Goal: Task Accomplishment & Management: Complete application form

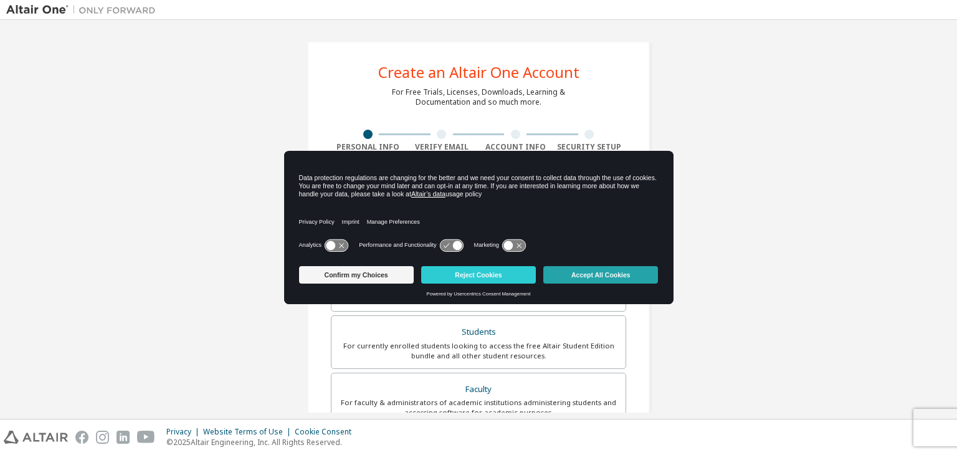
click at [599, 272] on button "Accept All Cookies" at bounding box center [600, 274] width 115 height 17
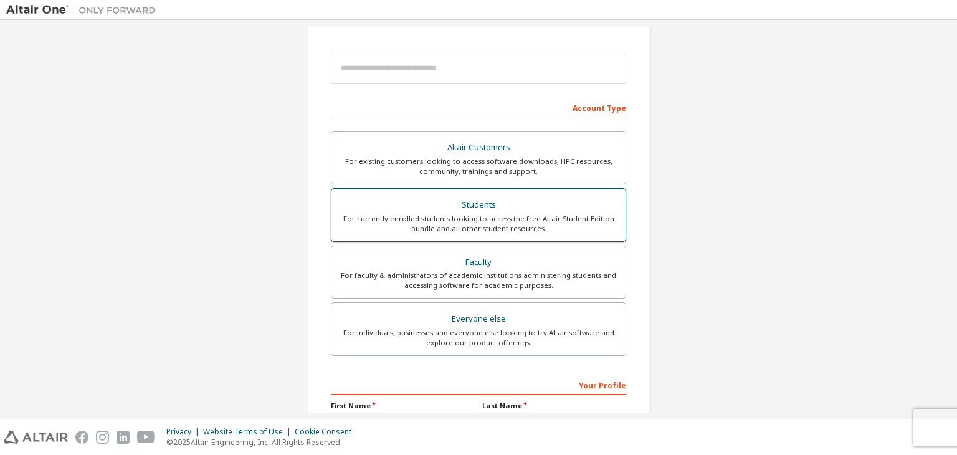
scroll to position [135, 0]
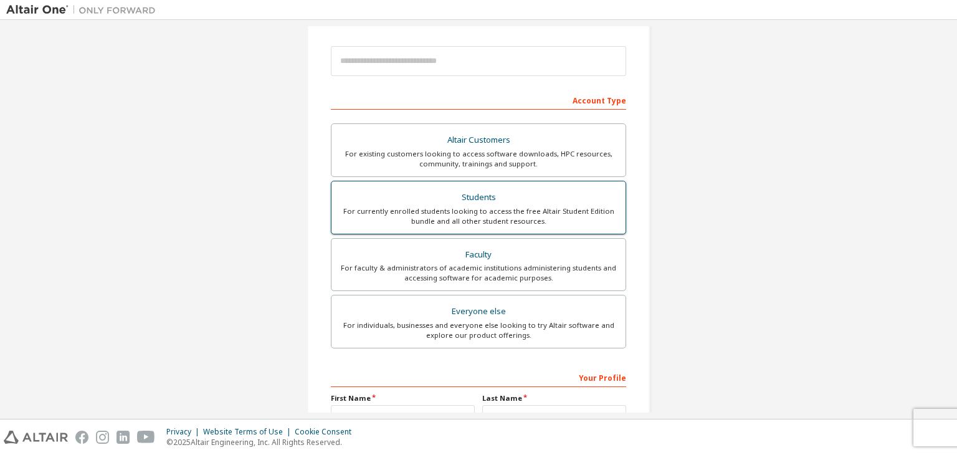
click at [565, 211] on div "For currently enrolled students looking to access the free Altair Student Editi…" at bounding box center [478, 216] width 279 height 20
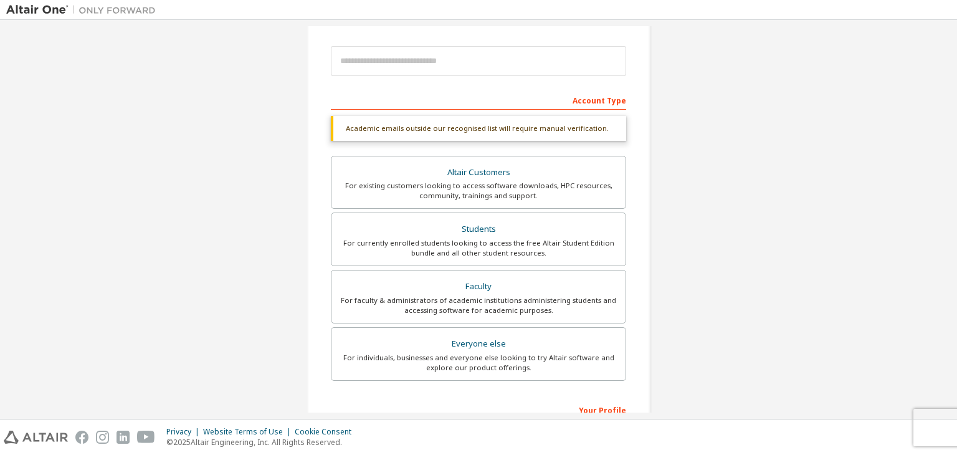
click at [478, 102] on div "Account Type" at bounding box center [478, 100] width 295 height 20
click at [460, 95] on div "Account Type" at bounding box center [478, 100] width 295 height 20
click at [601, 95] on div "Account Type" at bounding box center [478, 100] width 295 height 20
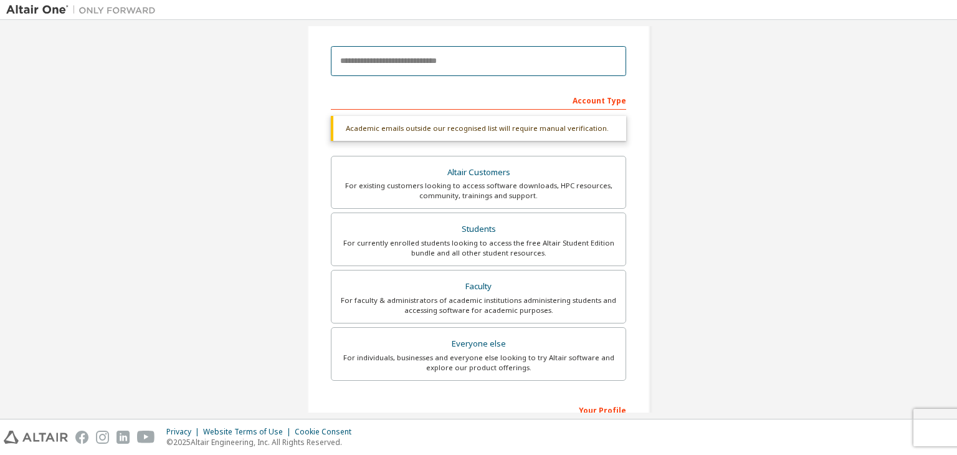
click at [397, 72] on input "email" at bounding box center [478, 61] width 295 height 30
type input "**********"
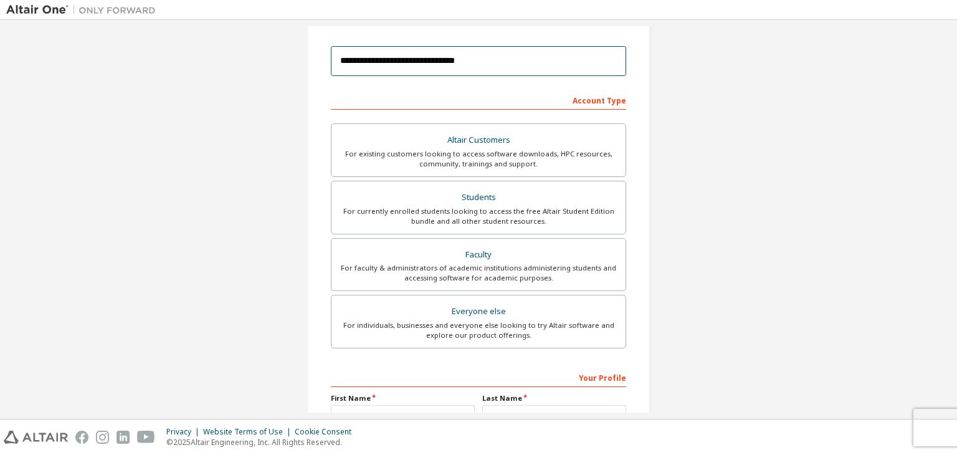
scroll to position [271, 0]
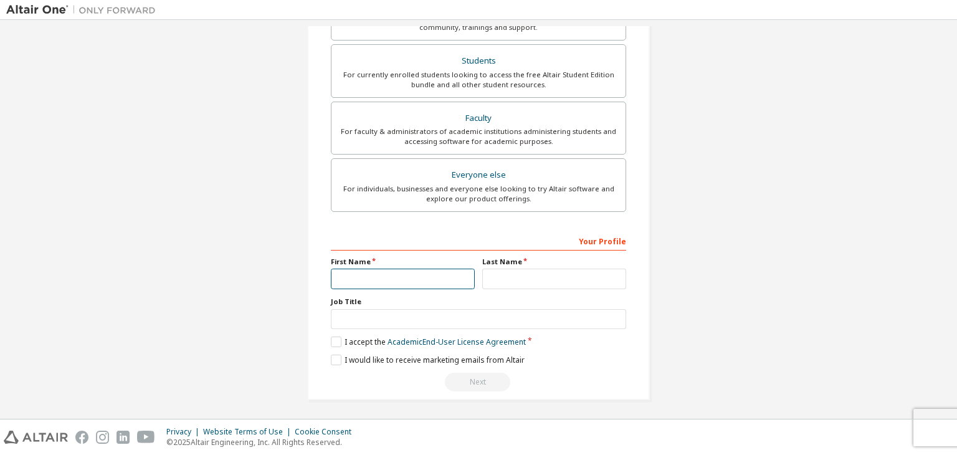
click at [434, 273] on input "text" at bounding box center [403, 278] width 144 height 21
type input "******"
click at [500, 280] on input "text" at bounding box center [554, 278] width 144 height 21
type input "******"
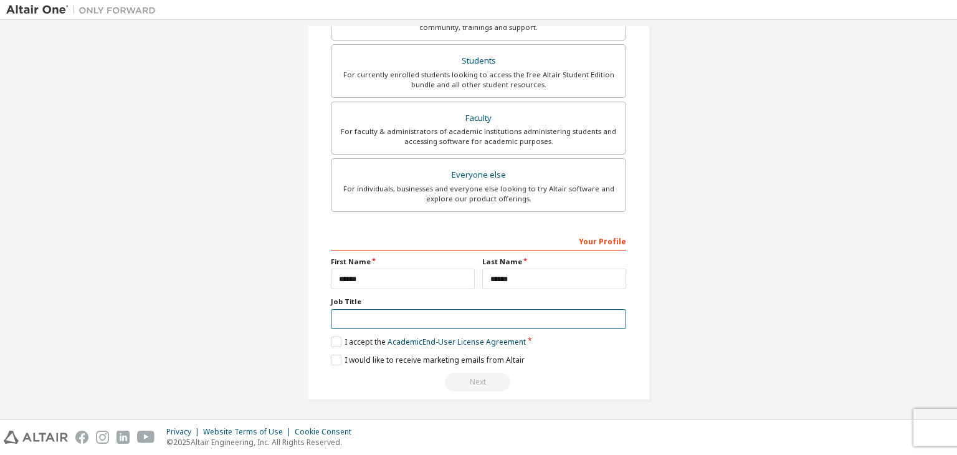
click at [496, 326] on input "text" at bounding box center [478, 319] width 295 height 21
type input "*******"
click at [334, 337] on label "I accept the Academic End-User License Agreement" at bounding box center [428, 341] width 195 height 11
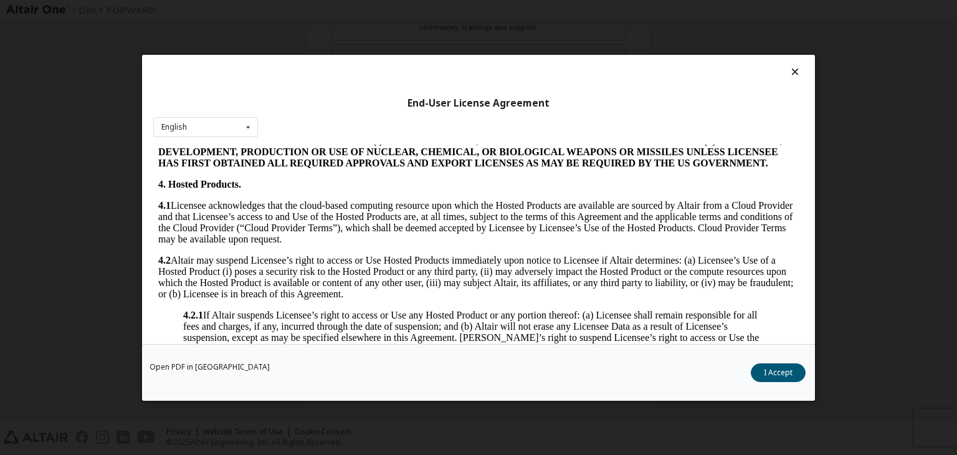
scroll to position [1189, 0]
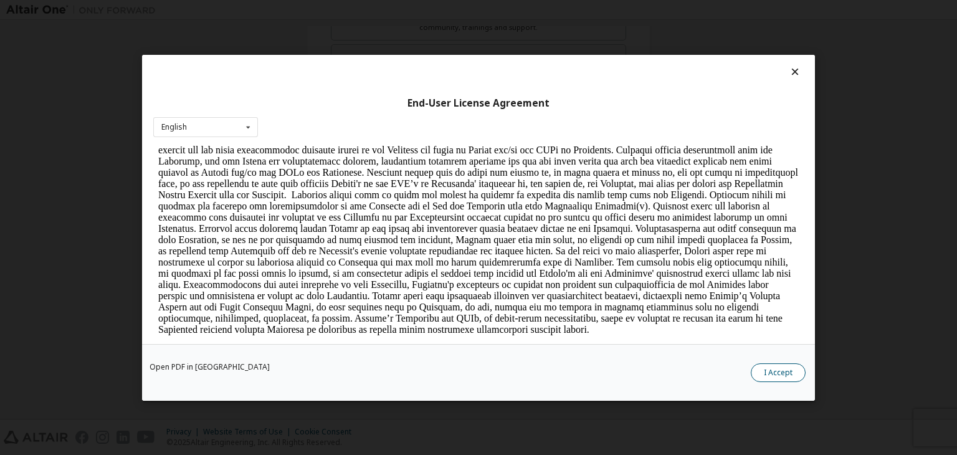
click at [790, 367] on button "I Accept" at bounding box center [777, 372] width 55 height 19
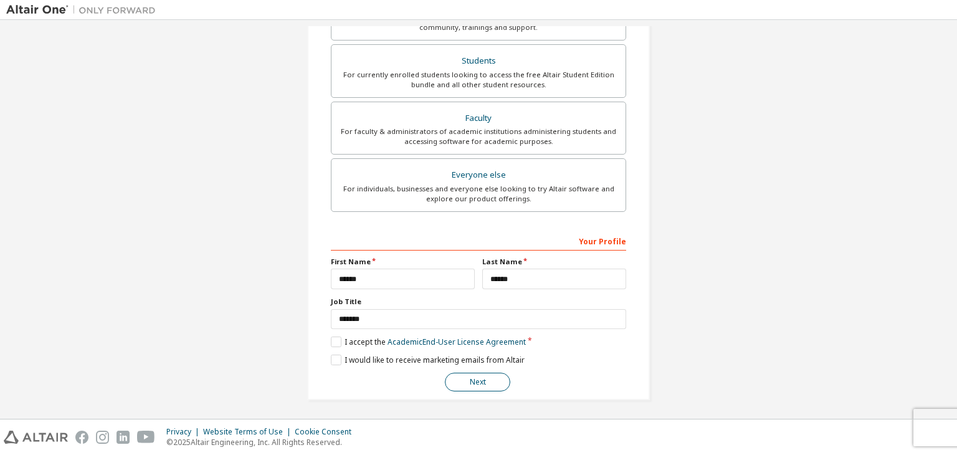
click at [476, 382] on button "Next" at bounding box center [477, 381] width 65 height 19
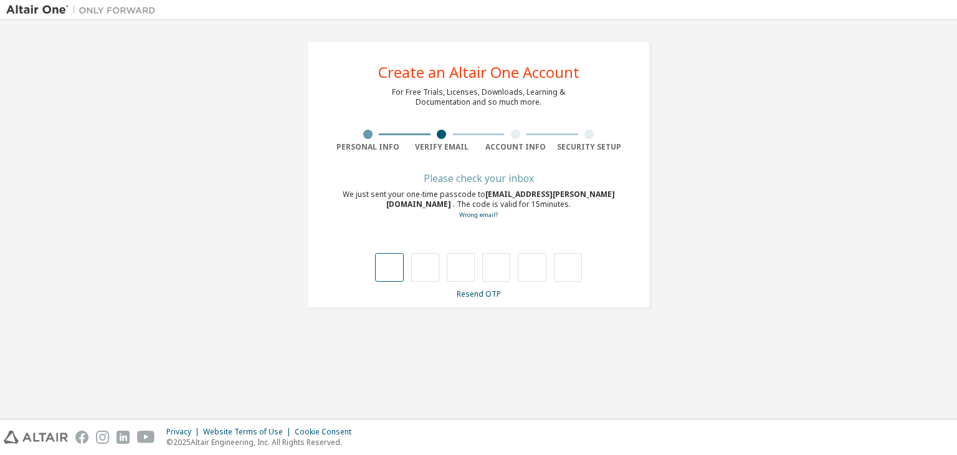
type input "*"
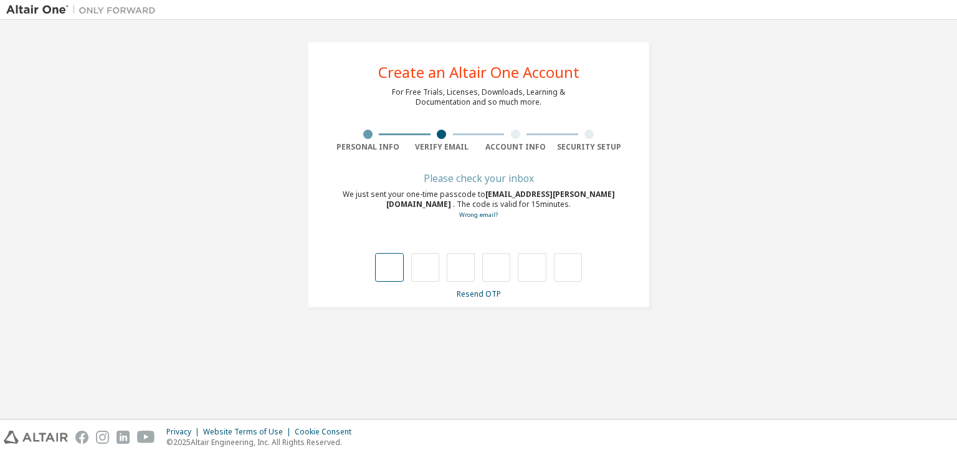
type input "*"
